Goal: Task Accomplishment & Management: Manage account settings

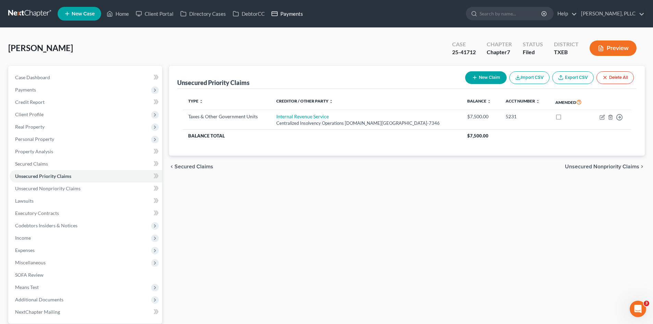
click at [291, 13] on link "Payments" at bounding box center [287, 14] width 38 height 12
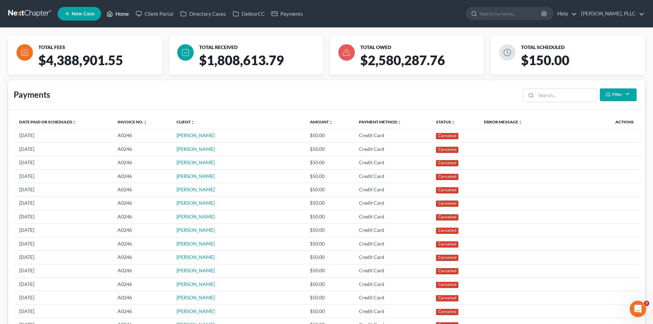
click at [117, 14] on link "Home" at bounding box center [117, 14] width 29 height 12
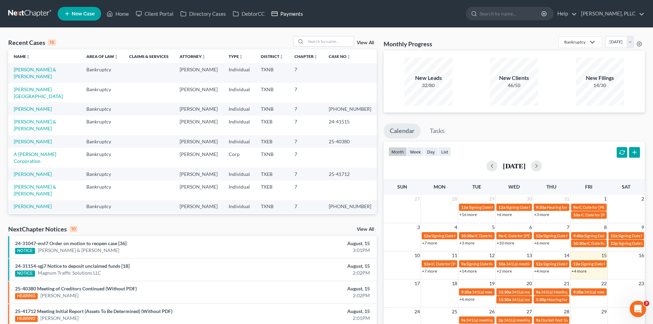
click at [286, 16] on link "Payments" at bounding box center [287, 14] width 38 height 12
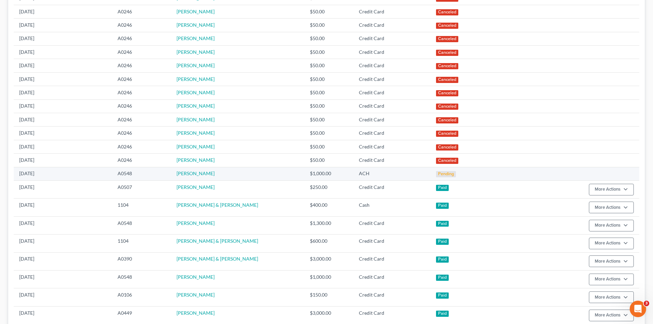
scroll to position [206, 0]
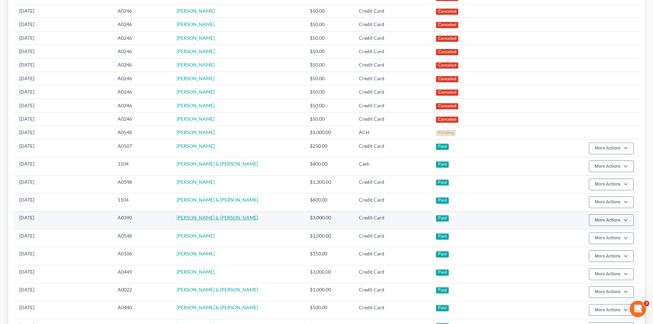
click at [204, 221] on link "[PERSON_NAME] & [PERSON_NAME]" at bounding box center [218, 218] width 82 height 6
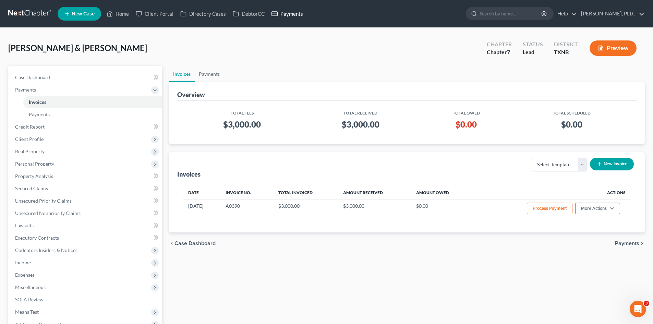
click at [295, 11] on link "Payments" at bounding box center [287, 14] width 38 height 12
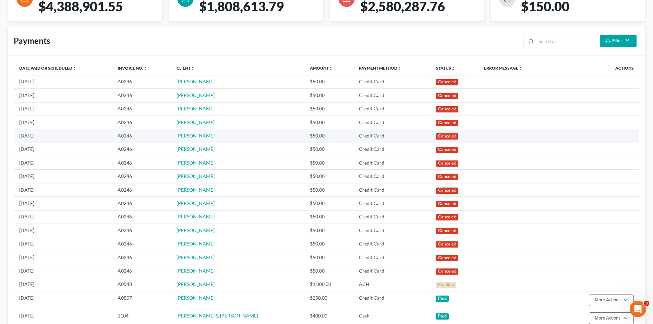
scroll to position [137, 0]
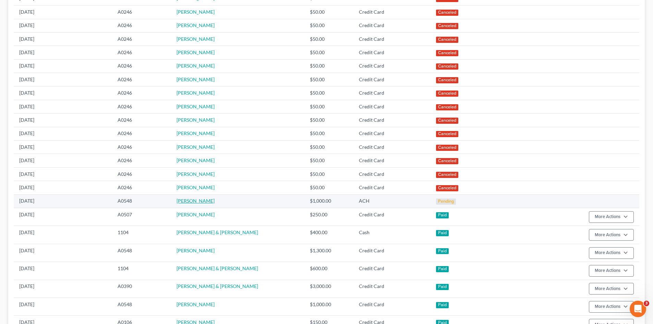
click at [202, 199] on link "[PERSON_NAME]" at bounding box center [196, 201] width 38 height 6
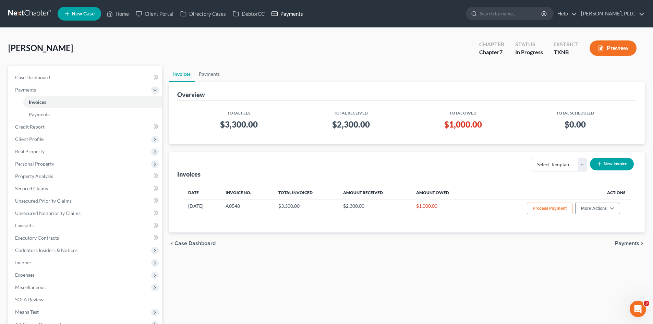
click at [281, 16] on link "Payments" at bounding box center [287, 14] width 38 height 12
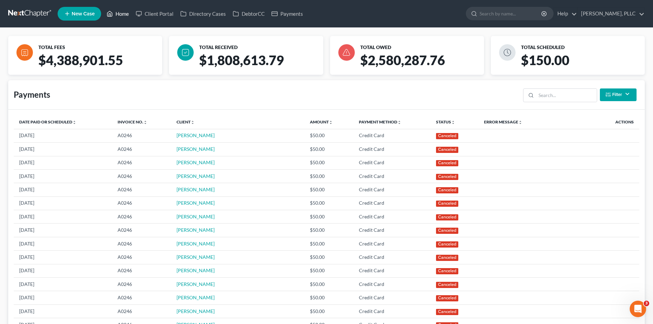
click at [127, 11] on link "Home" at bounding box center [117, 14] width 29 height 12
